Goal: Find specific page/section: Find specific page/section

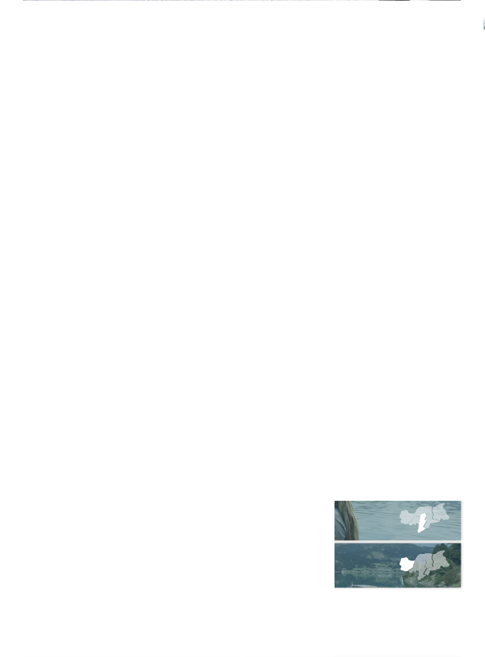
scroll to position [4533, 0]
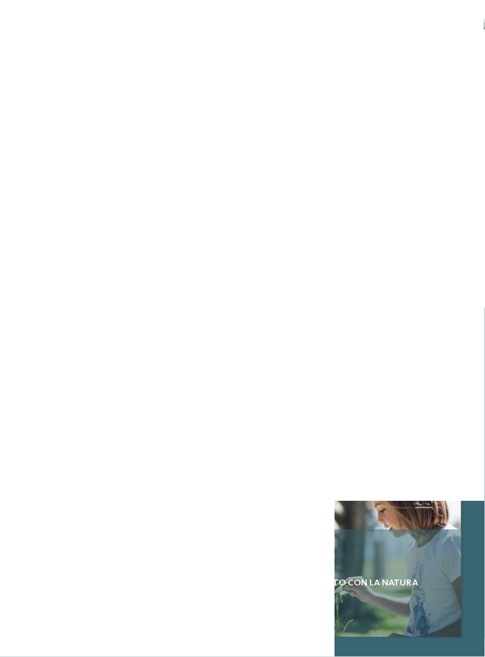
click at [3, 467] on div "Come trovarci Offerte" at bounding box center [242, 418] width 485 height 437
click at [2, 468] on div "Come trovarci Offerte" at bounding box center [242, 418] width 485 height 437
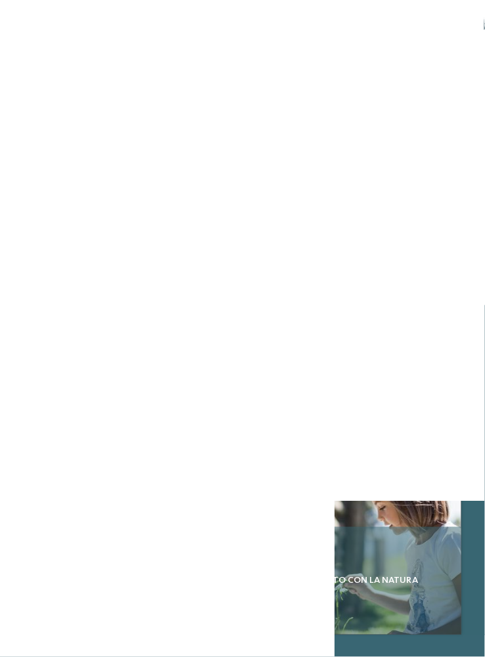
click at [1, 470] on div "Come trovarci Offerte" at bounding box center [242, 416] width 485 height 437
click at [2, 471] on div "Come trovarci Offerte" at bounding box center [242, 416] width 485 height 437
click at [1, 471] on div "Come trovarci Offerte" at bounding box center [242, 416] width 485 height 437
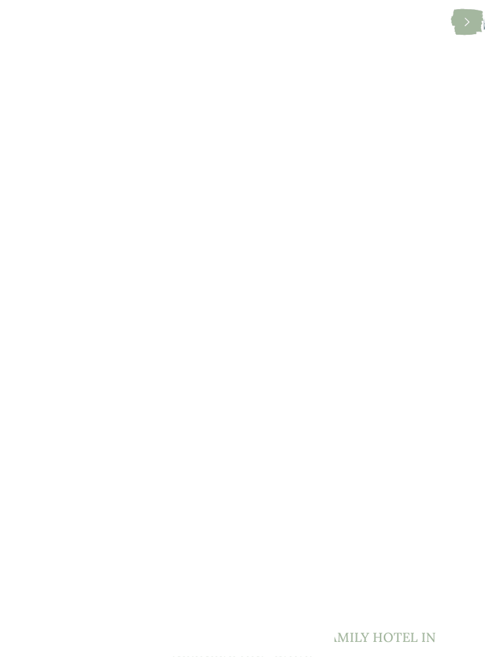
scroll to position [915, 0]
click at [299, 404] on div at bounding box center [242, 346] width 437 height 246
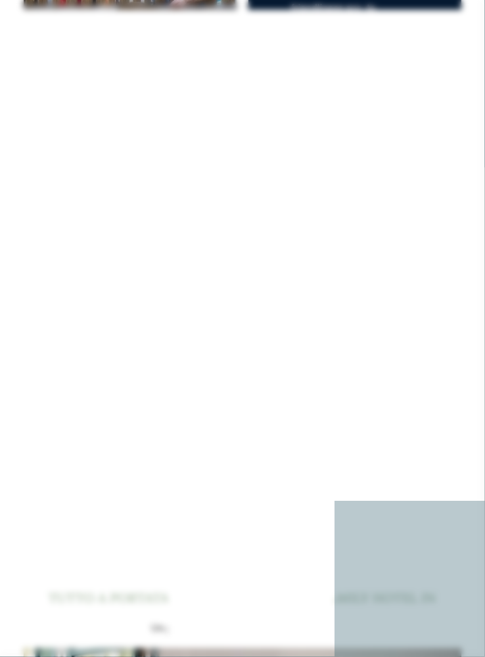
click at [457, 218] on icon at bounding box center [461, 209] width 26 height 21
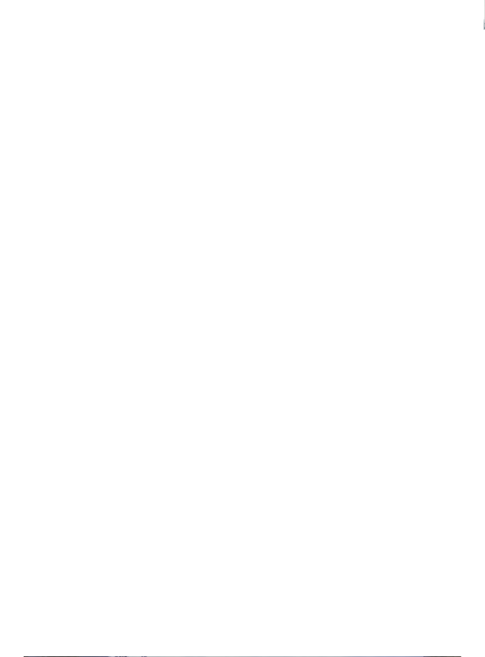
scroll to position [517, 0]
click at [459, 32] on div "Menu" at bounding box center [464, 27] width 20 height 30
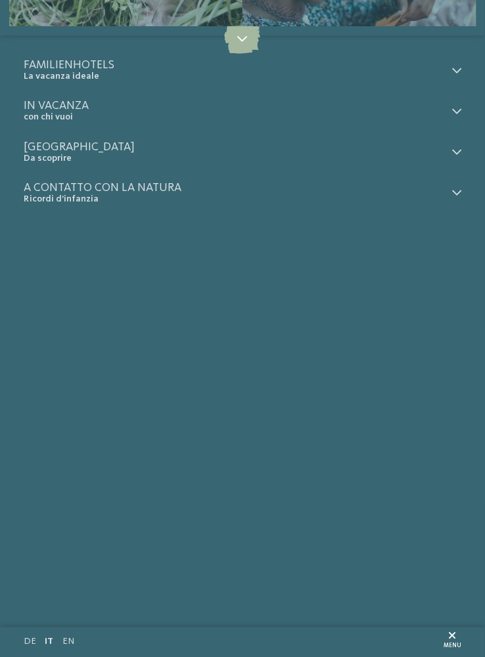
click at [455, 76] on div at bounding box center [453, 70] width 15 height 23
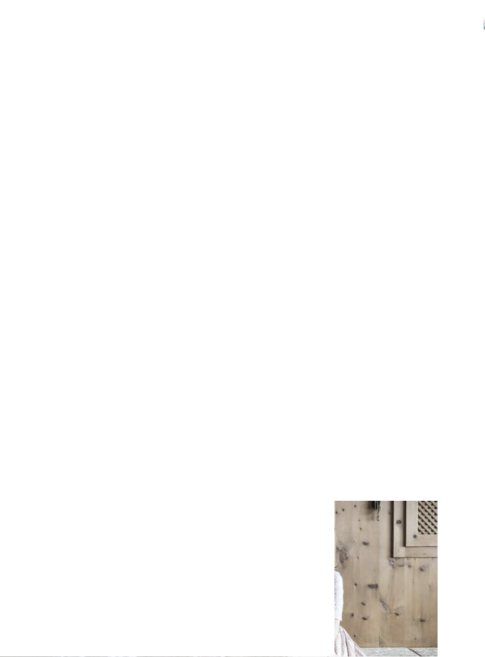
scroll to position [659, 0]
click at [56, 355] on span "www.postalpina.it" at bounding box center [74, 359] width 66 height 9
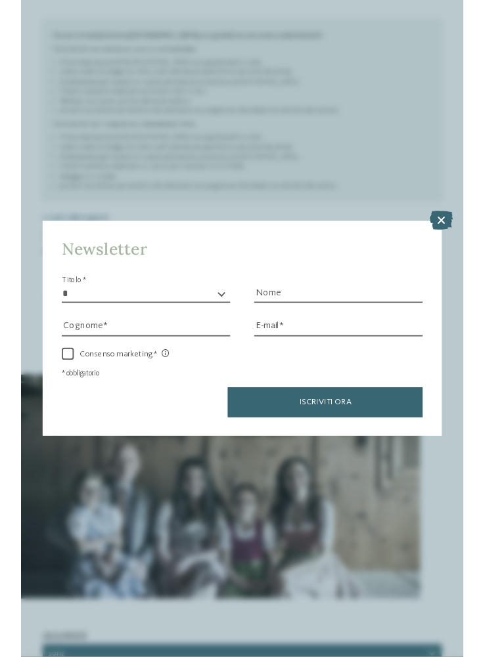
scroll to position [692, 0]
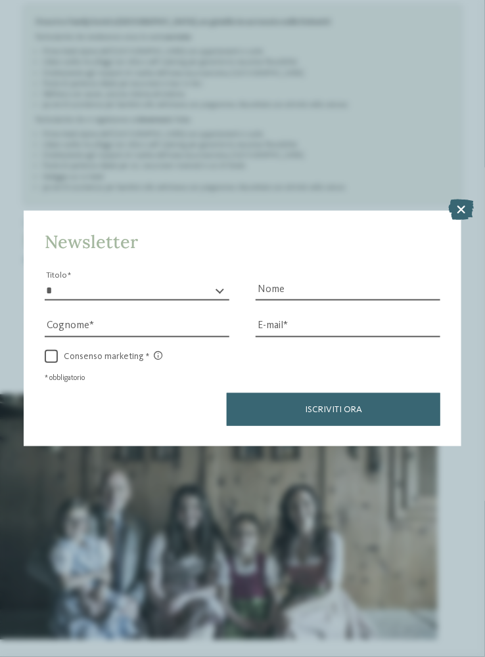
click at [461, 217] on icon at bounding box center [461, 209] width 26 height 21
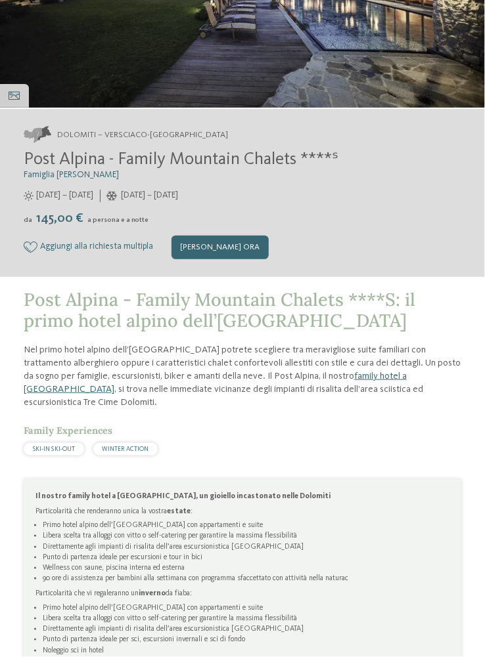
scroll to position [0, 0]
